Goal: Navigation & Orientation: Find specific page/section

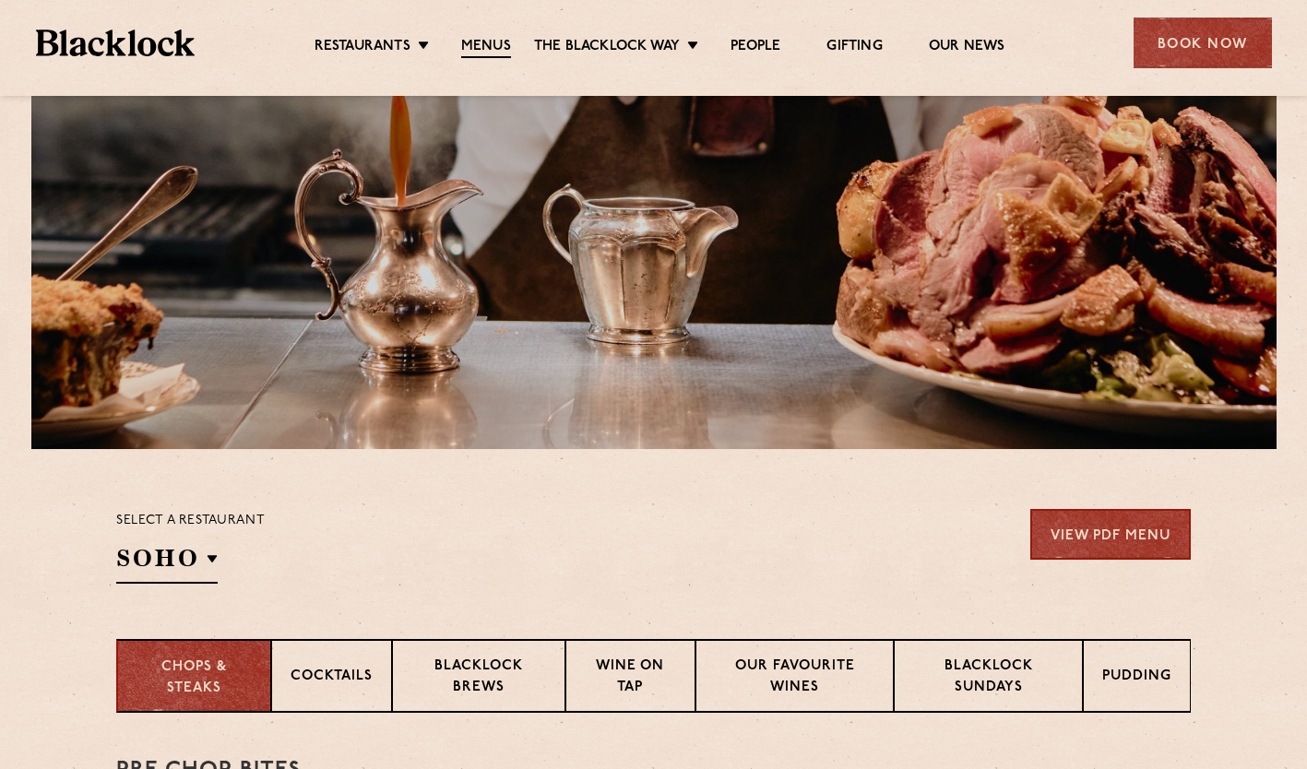
scroll to position [92, 0]
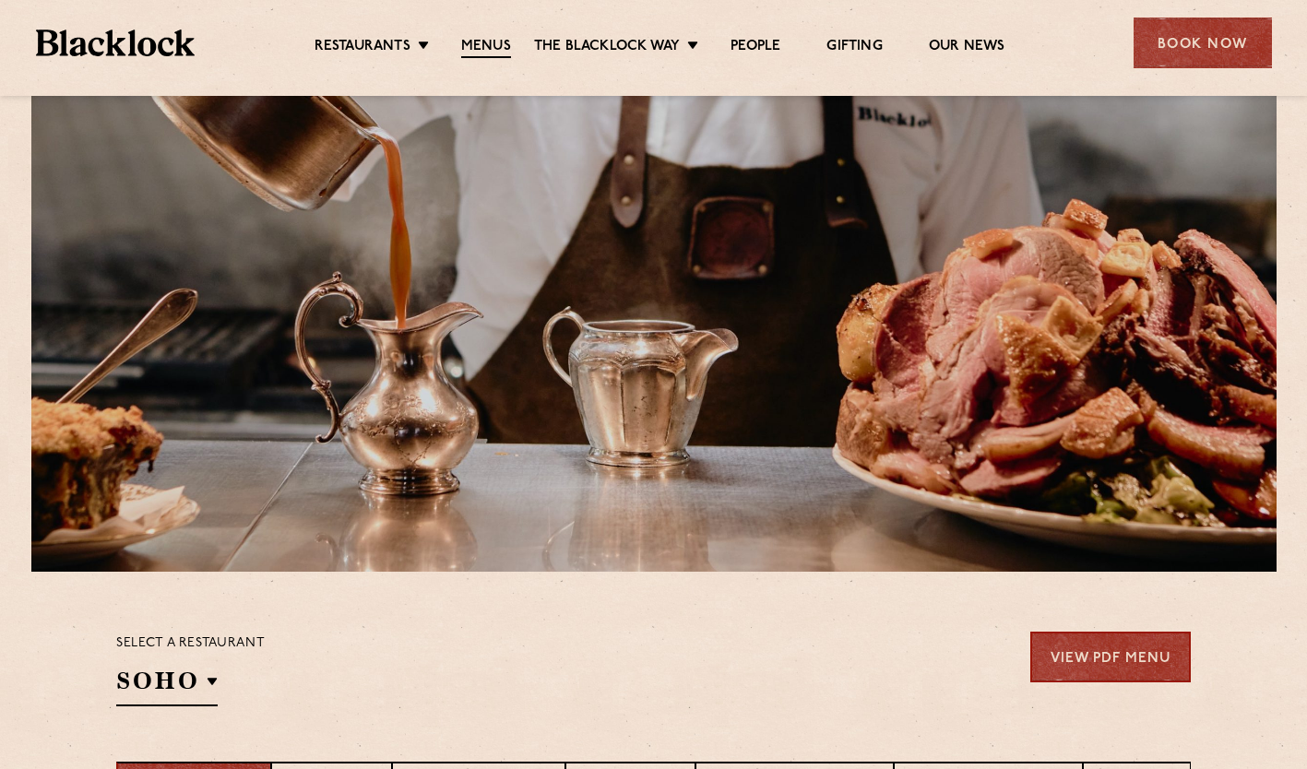
click at [0, 0] on link "City" at bounding box center [0, 0] width 0 height 0
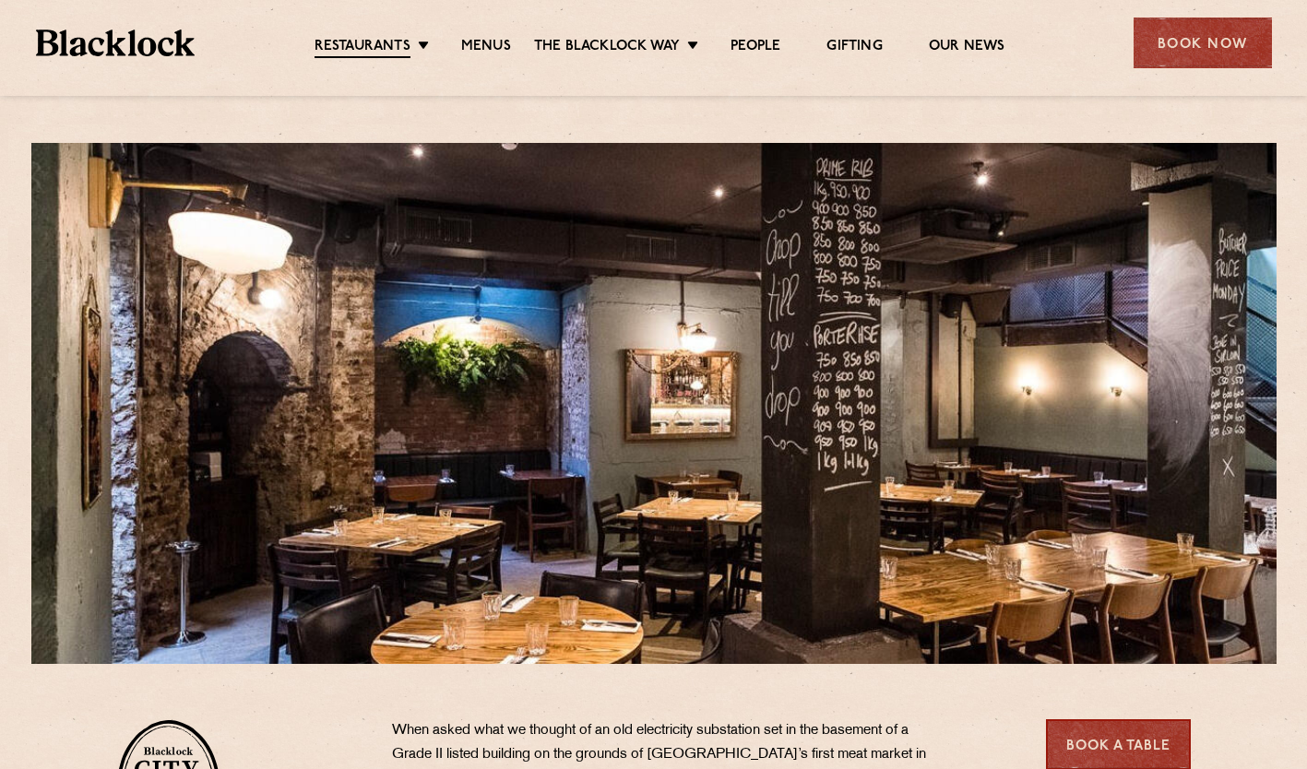
click at [0, 0] on link "Shoreditch" at bounding box center [0, 0] width 0 height 0
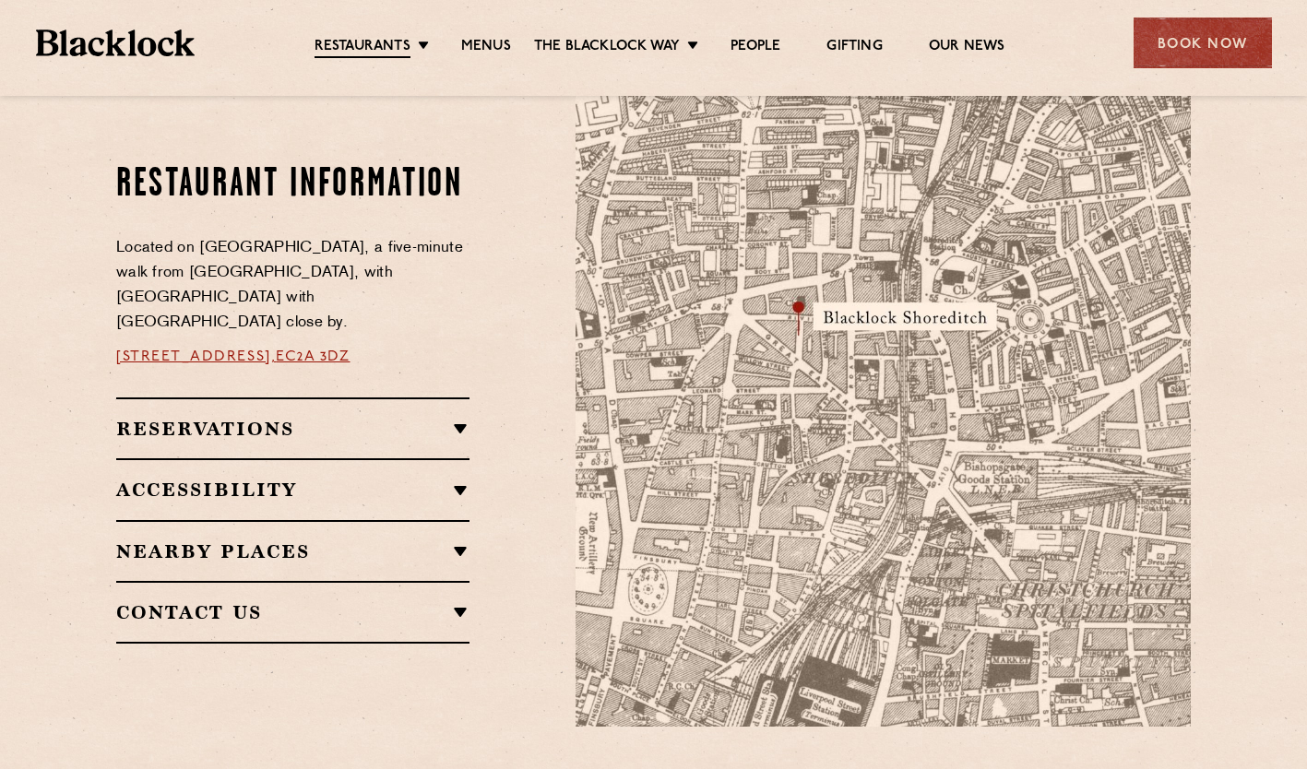
scroll to position [1014, 0]
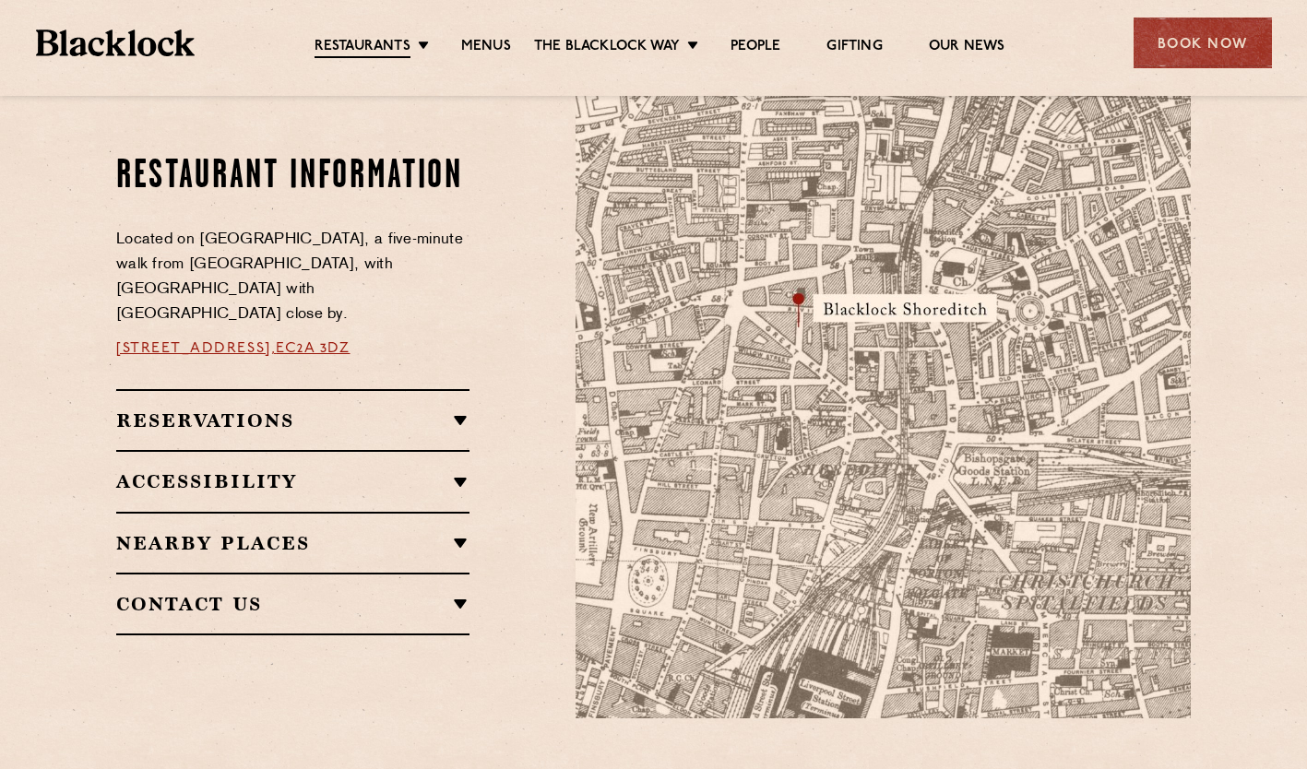
click at [495, 40] on link "Menus" at bounding box center [486, 47] width 50 height 18
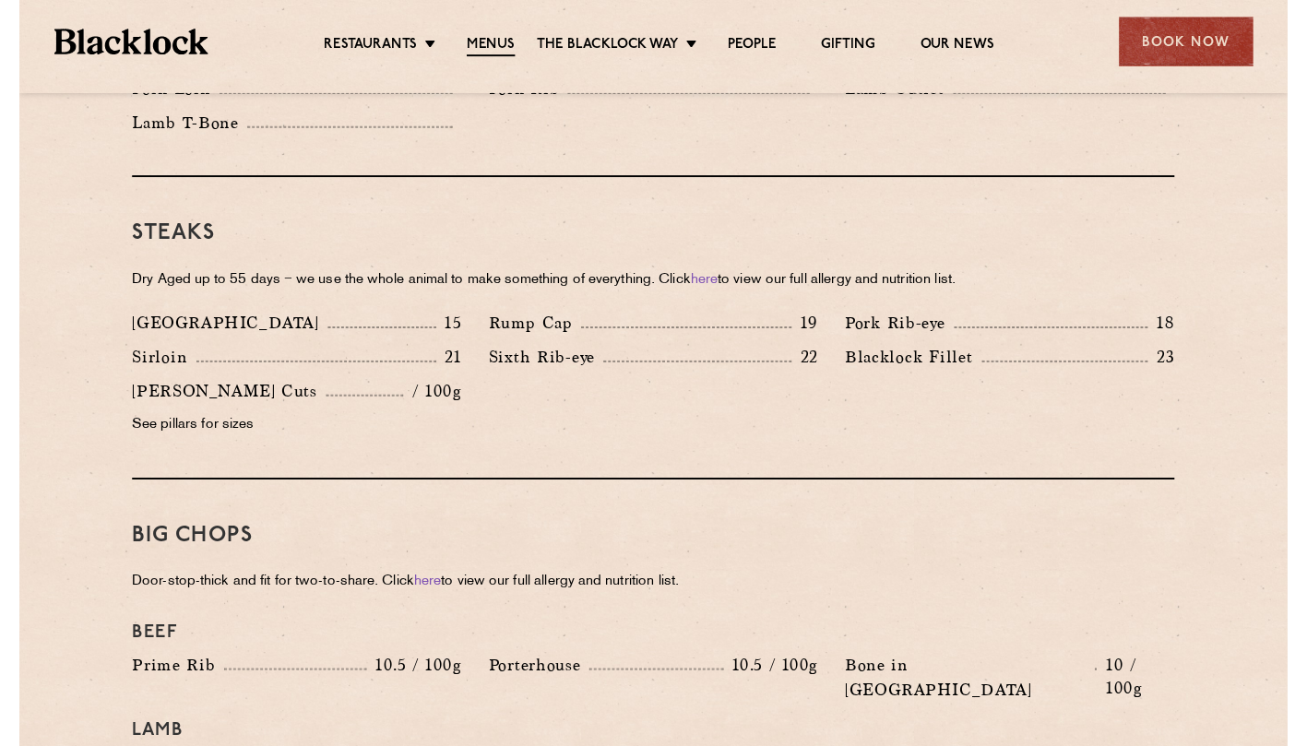
scroll to position [1660, 0]
